Goal: Information Seeking & Learning: Learn about a topic

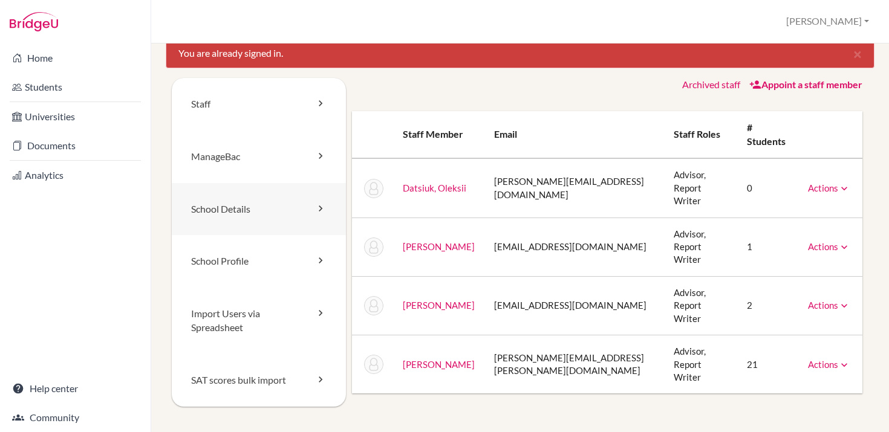
scroll to position [17, 0]
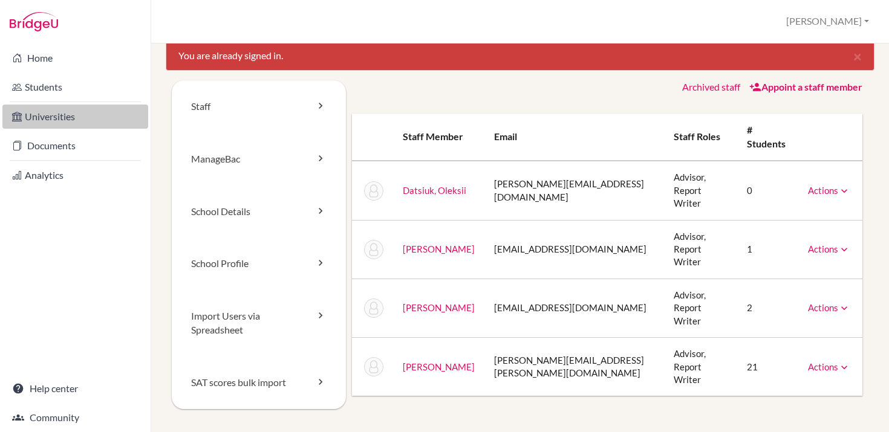
click at [73, 118] on link "Universities" at bounding box center [75, 117] width 146 height 24
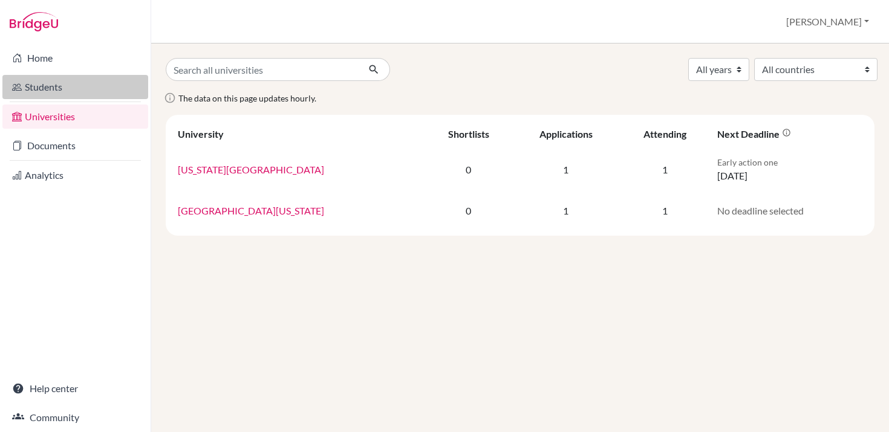
click at [71, 90] on link "Students" at bounding box center [75, 87] width 146 height 24
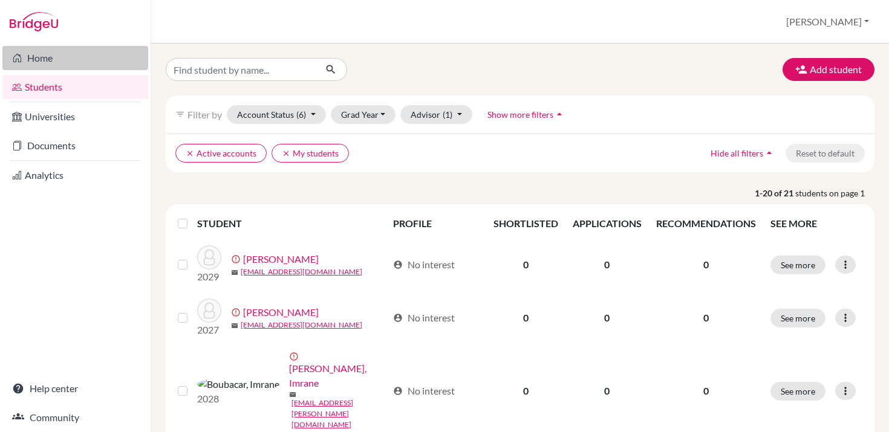
click at [64, 63] on link "Home" at bounding box center [75, 58] width 146 height 24
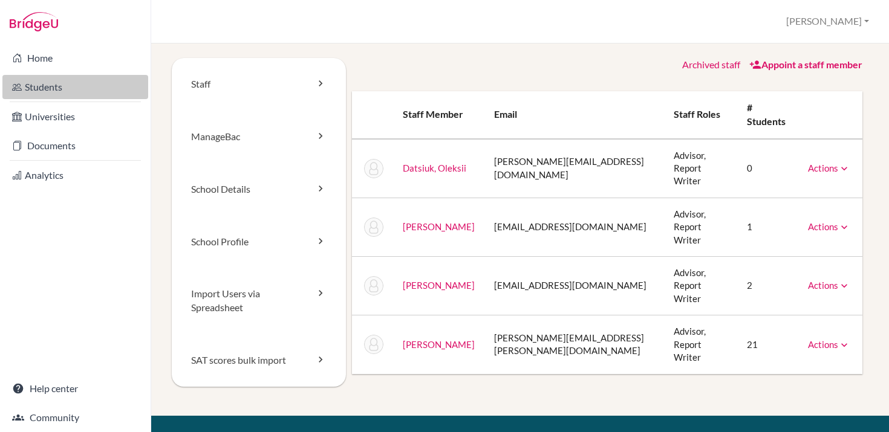
click at [65, 86] on link "Students" at bounding box center [75, 87] width 146 height 24
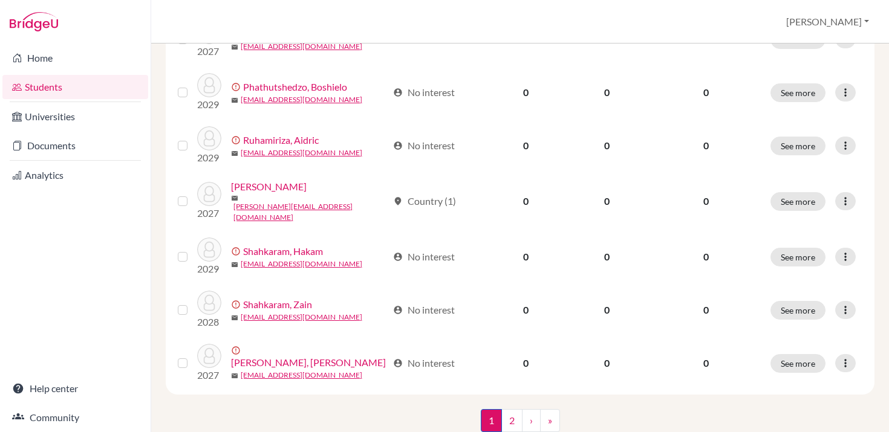
scroll to position [953, 0]
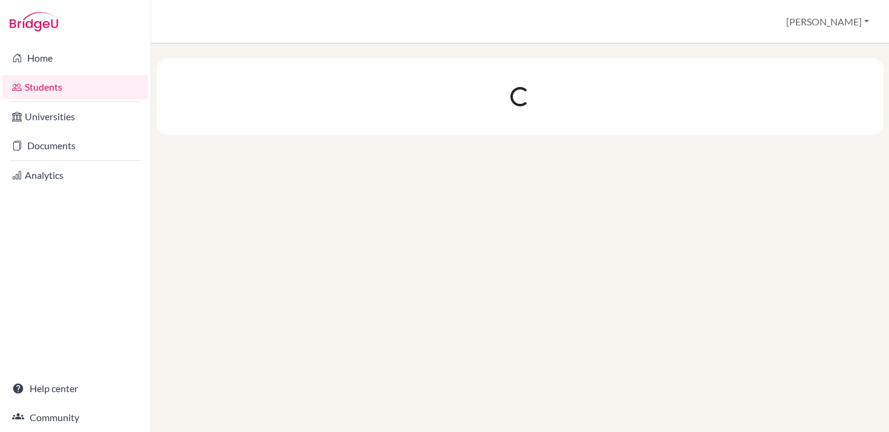
scroll to position [0, 0]
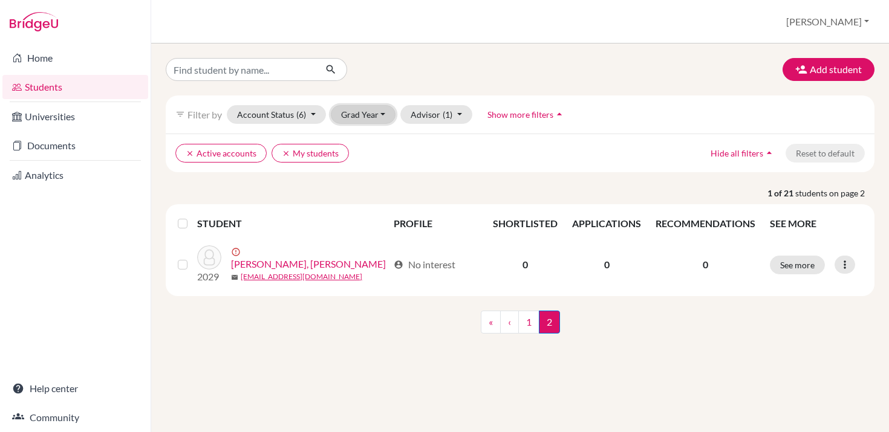
click at [382, 115] on button "Grad Year" at bounding box center [363, 114] width 65 height 19
click at [368, 201] on div "2026" at bounding box center [367, 198] width 42 height 15
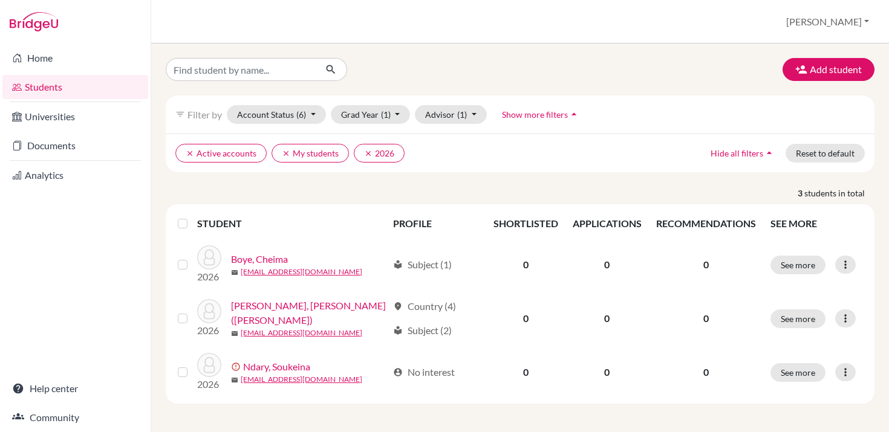
scroll to position [1, 0]
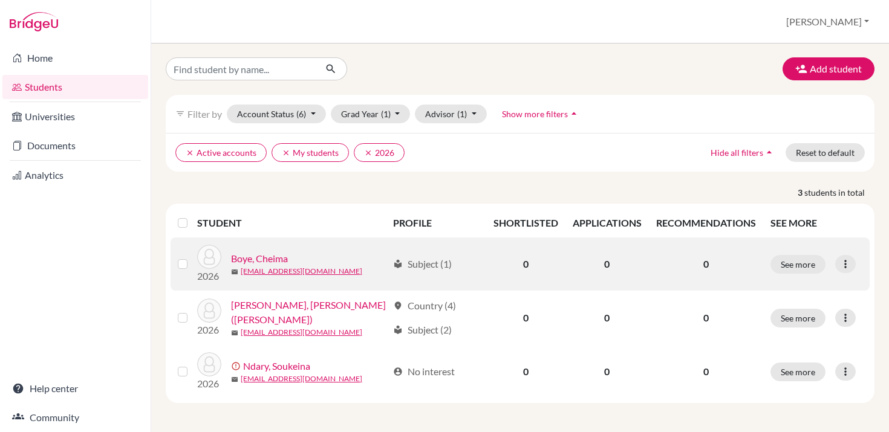
click at [279, 259] on link "Boye, Cheima" at bounding box center [259, 259] width 57 height 15
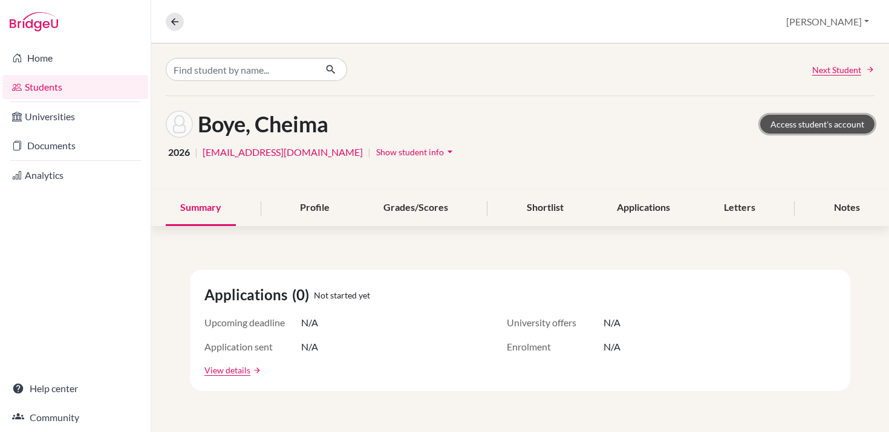
click at [811, 126] on link "Access student's account" at bounding box center [817, 124] width 114 height 19
click at [313, 214] on div "Profile" at bounding box center [314, 209] width 59 height 36
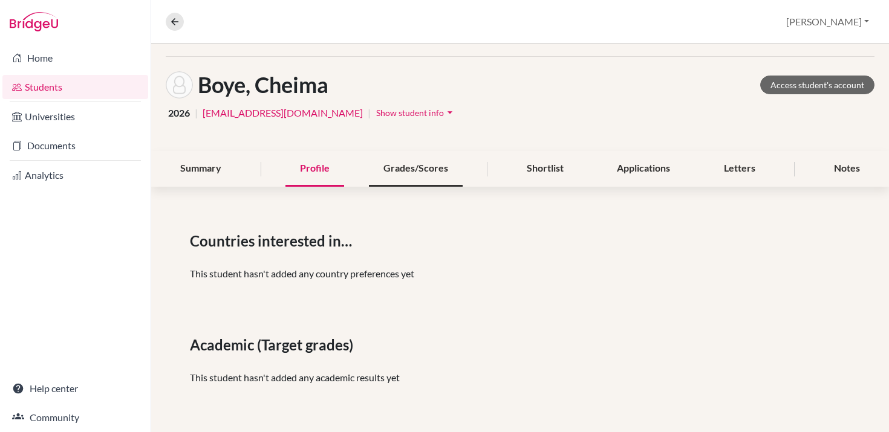
scroll to position [31, 0]
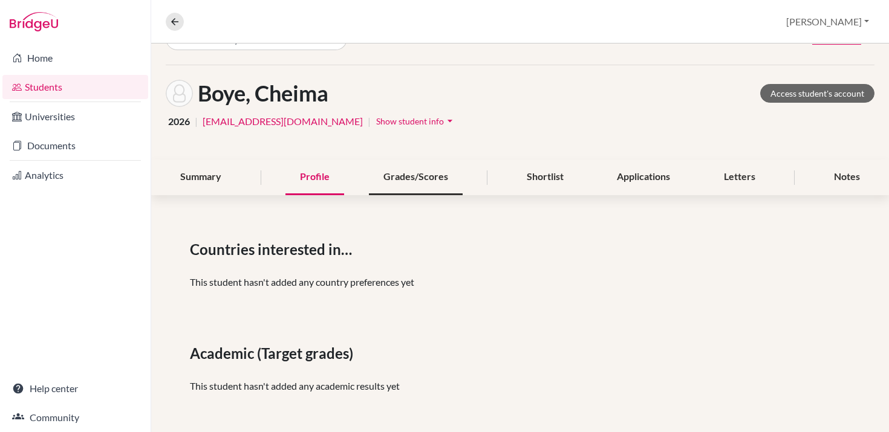
click at [414, 175] on div "Grades/Scores" at bounding box center [416, 178] width 94 height 36
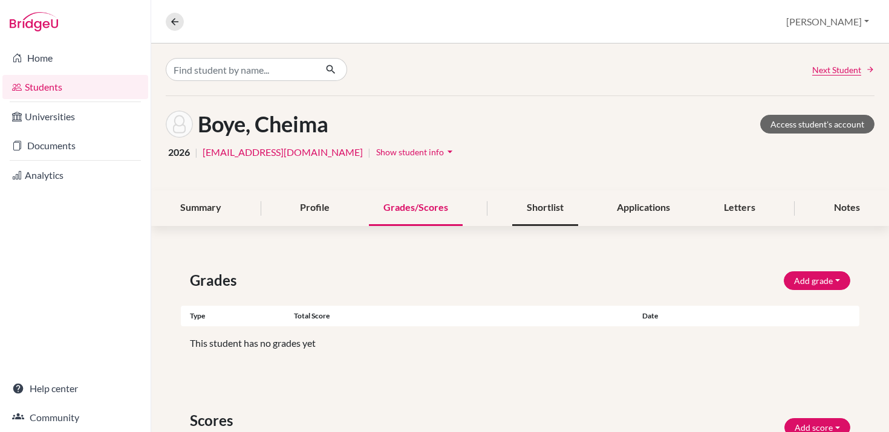
click at [545, 201] on div "Shortlist" at bounding box center [545, 209] width 66 height 36
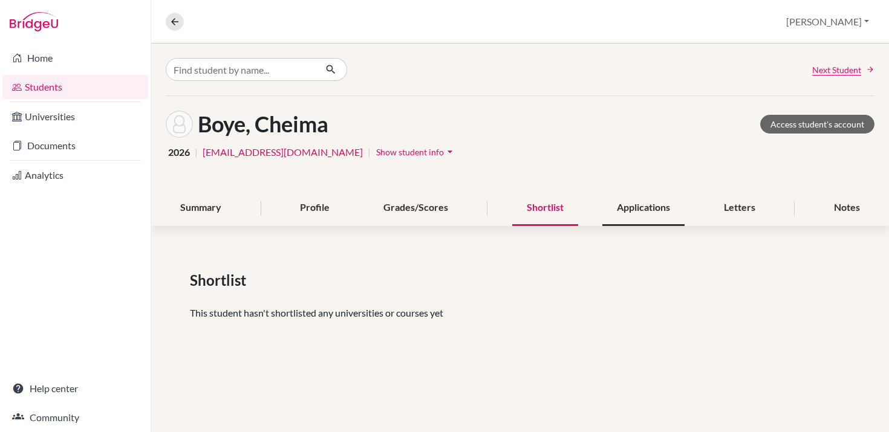
click at [631, 207] on div "Applications" at bounding box center [643, 209] width 82 height 36
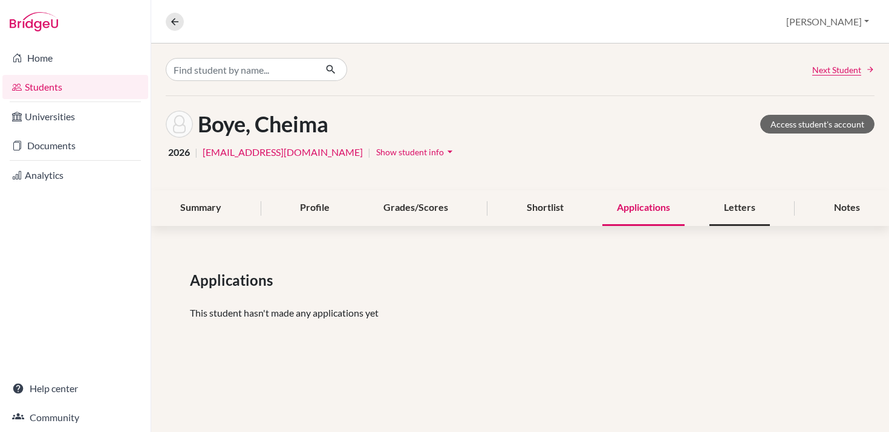
click at [740, 208] on div "Letters" at bounding box center [739, 209] width 60 height 36
click at [844, 208] on div "Notes" at bounding box center [847, 209] width 55 height 36
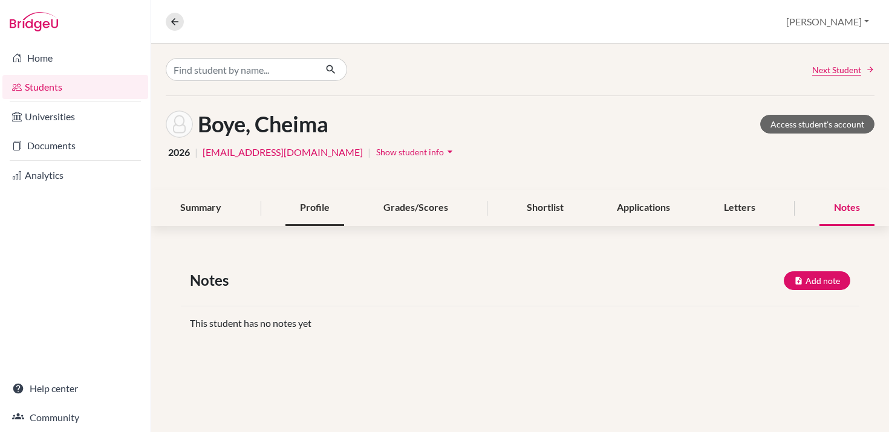
click at [322, 209] on div "Profile" at bounding box center [314, 209] width 59 height 36
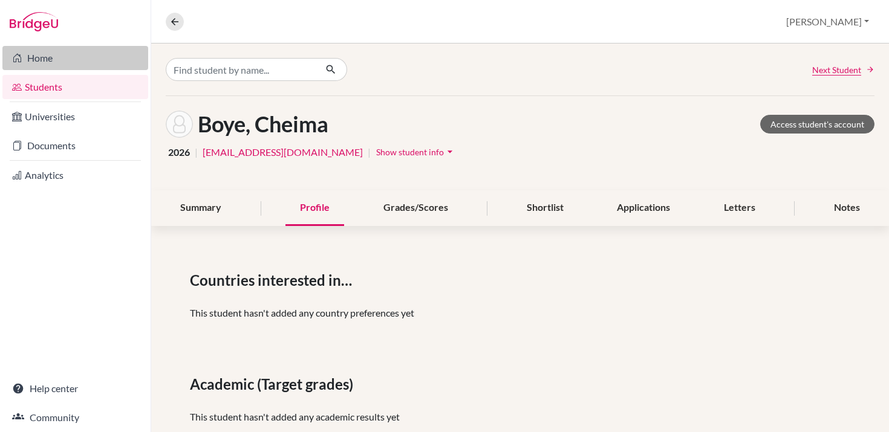
click at [50, 62] on link "Home" at bounding box center [75, 58] width 146 height 24
